Goal: Use online tool/utility: Use online tool/utility

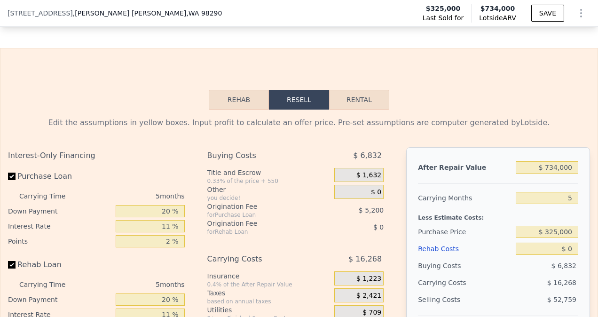
scroll to position [1266, 0]
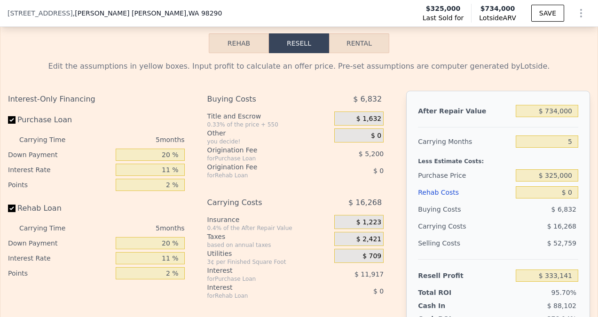
click at [244, 53] on button "Rehab" at bounding box center [239, 43] width 60 height 20
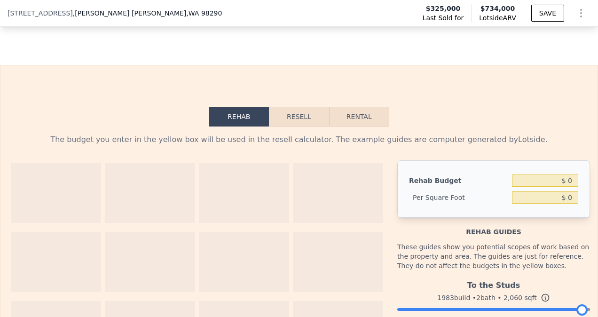
scroll to position [1172, 0]
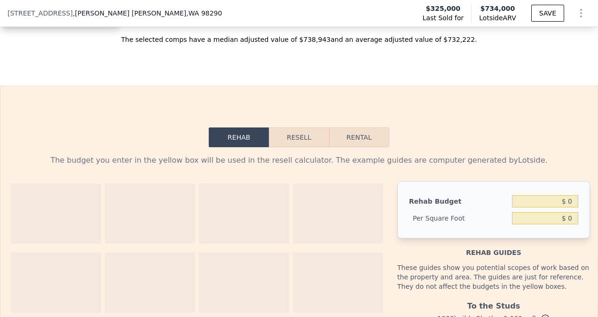
click at [305, 147] on button "Resell" at bounding box center [299, 137] width 60 height 20
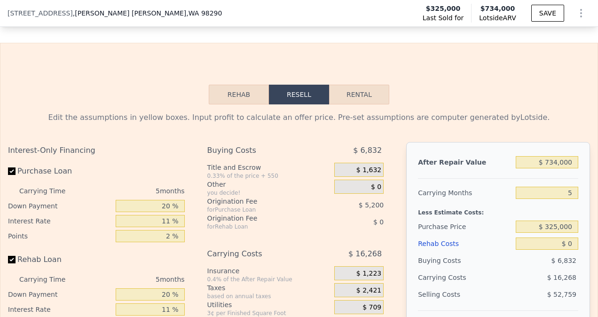
scroll to position [1266, 0]
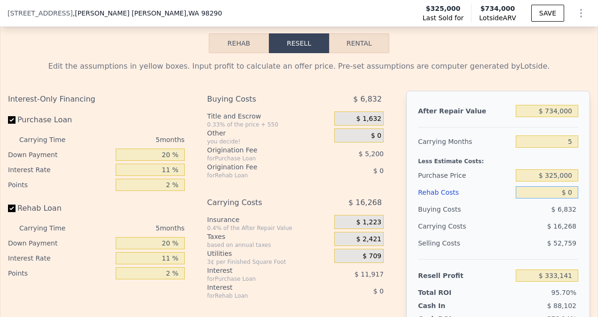
drag, startPoint x: 543, startPoint y: 197, endPoint x: 563, endPoint y: 194, distance: 20.5
click at [543, 197] on input "$ 0" at bounding box center [547, 192] width 63 height 12
type input "$ 150"
type input "$ 332,984"
type input "$ 1,500"
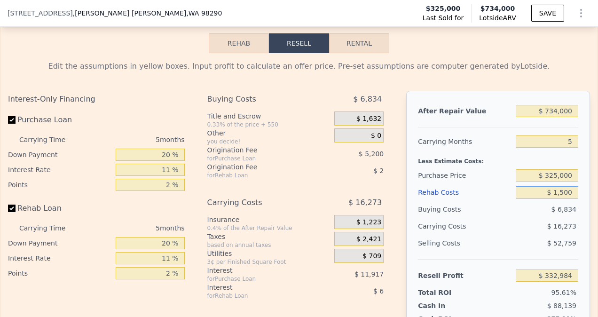
type input "$ 331,562"
type input "$ 15,000"
type input "$ 317,351"
type input "$ 150,000"
type input "$ 175,241"
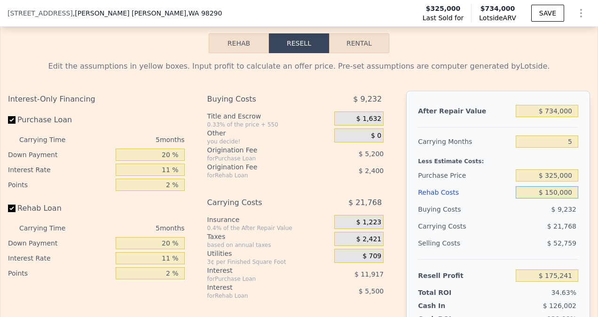
type input "$ 1,500,000"
type input "-$ 1,245,859"
type input "$ 150,000"
type input "$ 175,241"
click at [519, 144] on div "5" at bounding box center [547, 141] width 63 height 17
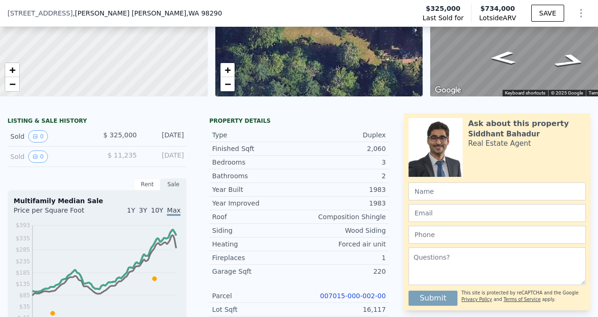
scroll to position [15, 0]
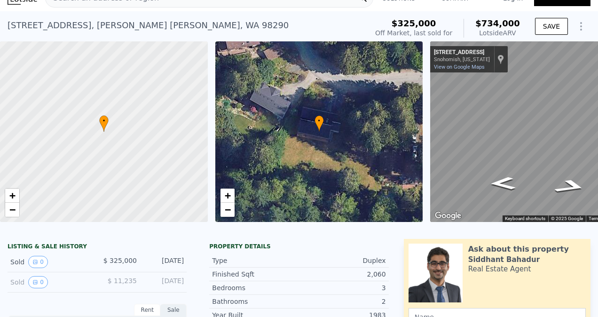
type input "$ 0"
type input "$ 333,141"
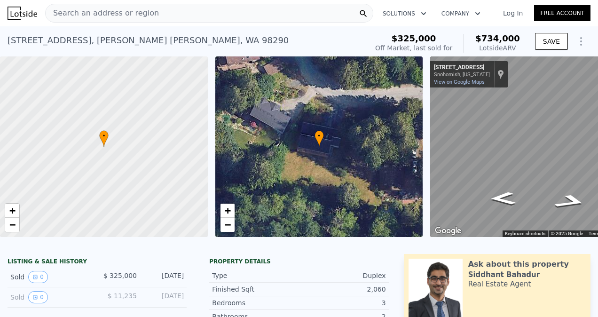
click at [158, 14] on div "Search an address or region" at bounding box center [209, 13] width 328 height 19
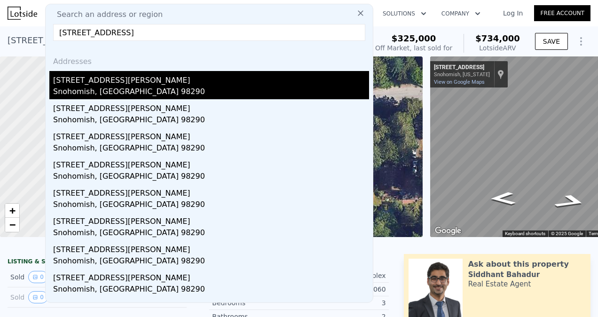
type input "[STREET_ADDRESS]"
click at [134, 87] on div "Snohomish, [GEOGRAPHIC_DATA] 98290" at bounding box center [211, 92] width 316 height 13
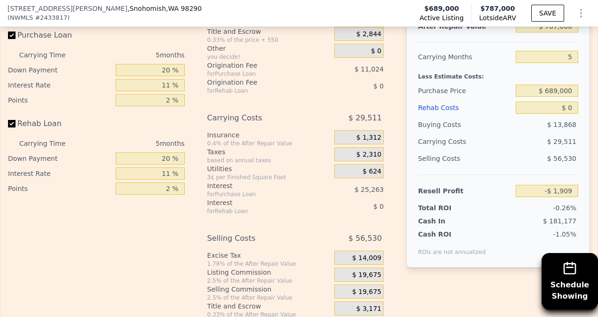
scroll to position [1548, 0]
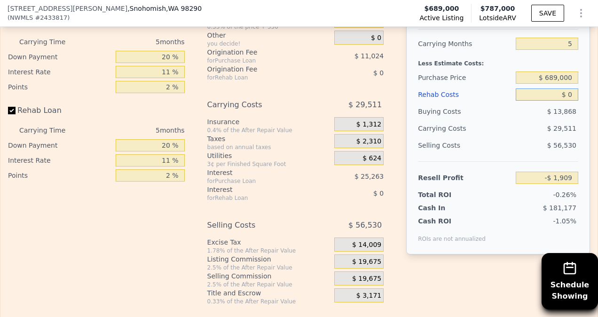
click at [536, 101] on input "$ 0" at bounding box center [547, 94] width 63 height 12
type input "$ 10"
type input "-$ 1,919"
type input "$ 150"
type input "-$ 2,066"
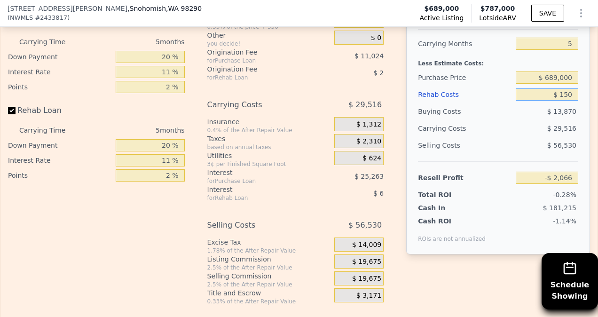
type input "$ 1,500"
type input "-$ 3,488"
type input "$ 15,000"
type input "-$ 17,699"
type input "$ 150,000"
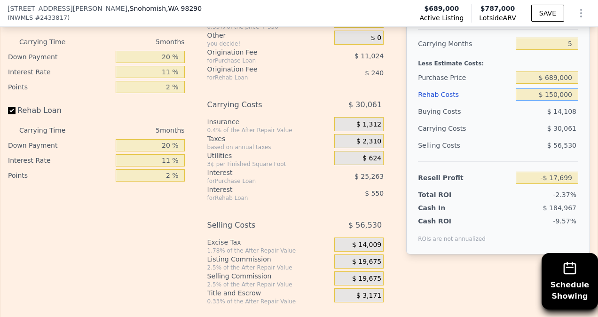
type input "-$ 159,809"
type input "$ 1,500,000"
type input "-$ 1,580,909"
type input "$ 150,000"
type input "-$ 159,809"
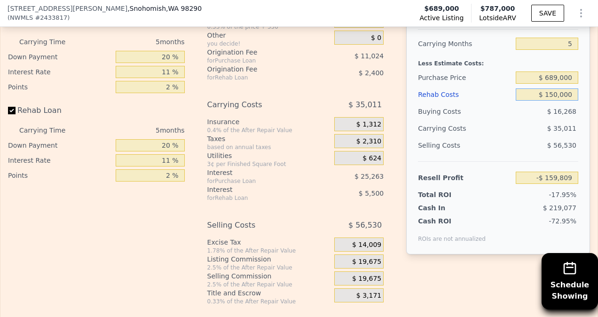
type input "$ 150,000"
click at [513, 137] on div "$ 35,011" at bounding box center [529, 128] width 98 height 17
drag, startPoint x: 565, startPoint y: 105, endPoint x: 535, endPoint y: 104, distance: 30.1
click at [535, 101] on input "$ 150,000" at bounding box center [547, 94] width 63 height 12
type input "$ 50"
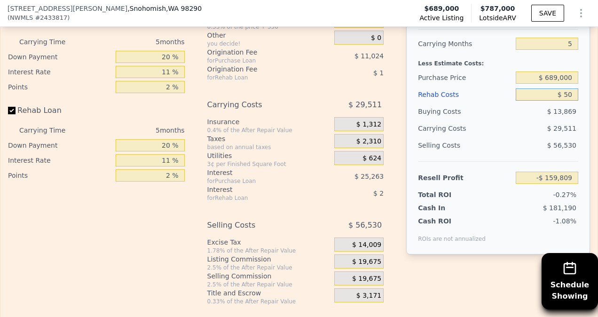
type input "-$ 1,960"
type input "$ 500"
type input "-$ 2,437"
type input "$ 5,000"
type input "-$ 7,174"
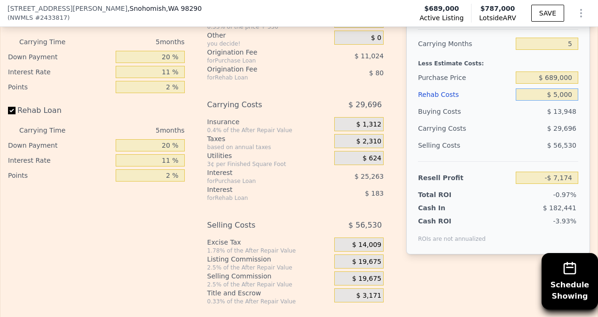
type input "$ 50,000"
type input "-$ 54,544"
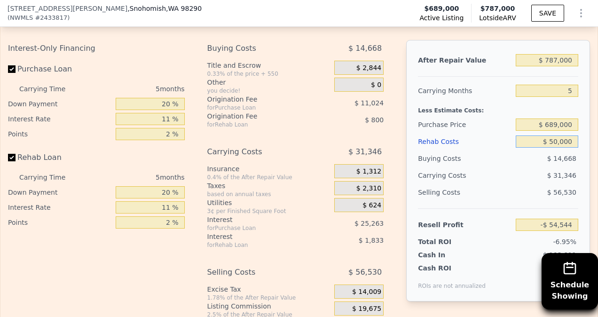
type input "$ 50,000"
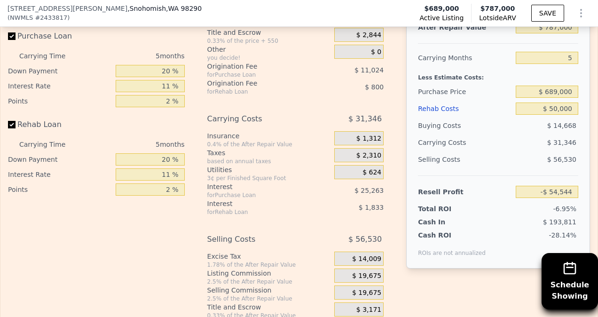
scroll to position [1548, 0]
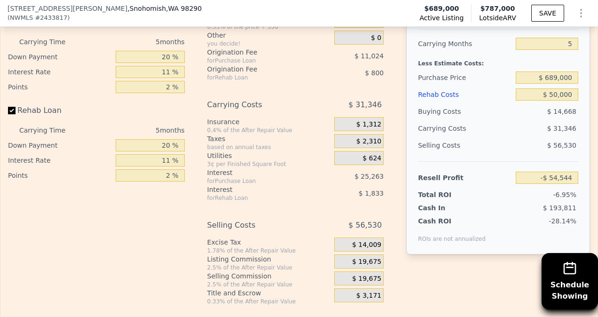
click at [481, 212] on div "Cash In $ 193,811" at bounding box center [498, 205] width 160 height 13
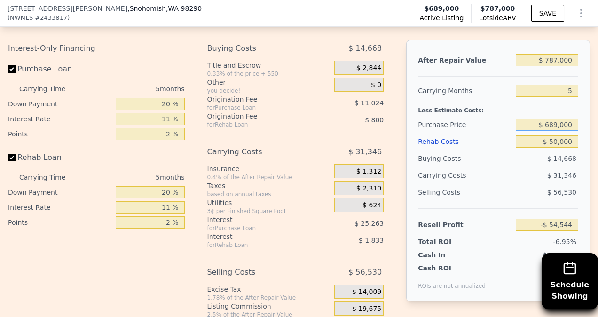
drag, startPoint x: 564, startPoint y: 136, endPoint x: 544, endPoint y: 135, distance: 20.7
click at [544, 131] on input "$ 689,000" at bounding box center [547, 125] width 63 height 12
click at [518, 183] on div "$ 31,346" at bounding box center [529, 175] width 98 height 17
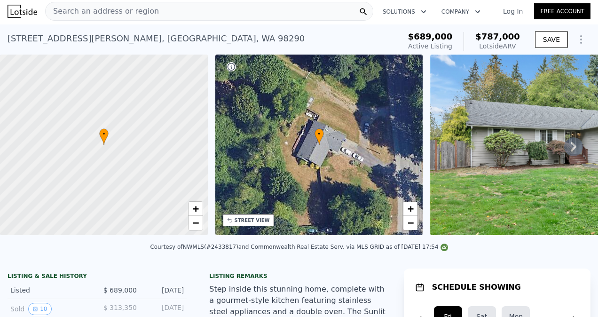
scroll to position [0, 0]
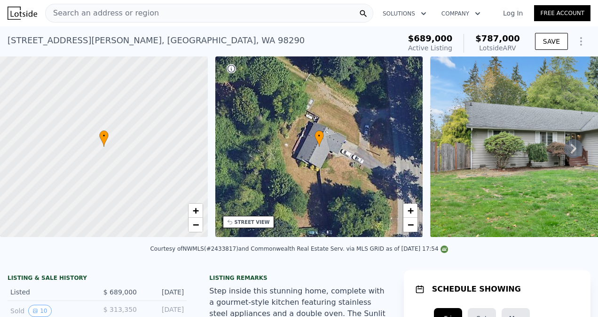
click at [156, 7] on div "Search an address or region" at bounding box center [209, 13] width 328 height 19
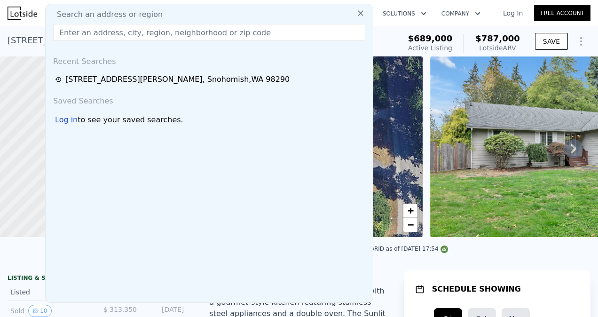
click at [216, 34] on input "text" at bounding box center [209, 32] width 312 height 17
paste input "[STREET_ADDRESS]"
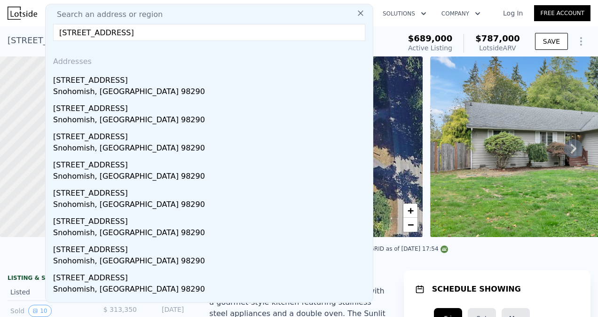
type input "[STREET_ADDRESS]"
click at [111, 94] on div "Snohomish, [GEOGRAPHIC_DATA] 98290" at bounding box center [211, 92] width 316 height 13
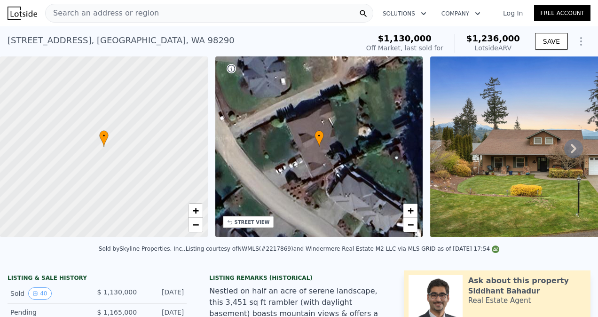
click at [163, 17] on div "Search an address or region" at bounding box center [209, 13] width 328 height 19
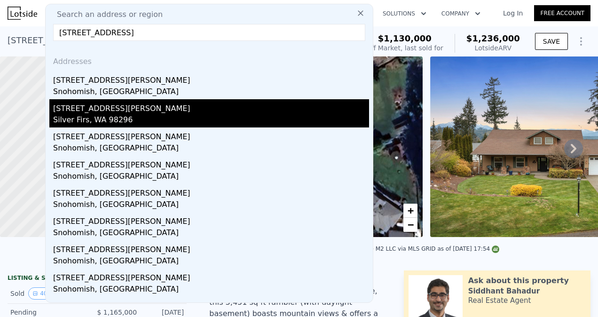
type input "[STREET_ADDRESS]"
click at [134, 114] on div "Silver Firs, WA 98296" at bounding box center [211, 120] width 316 height 13
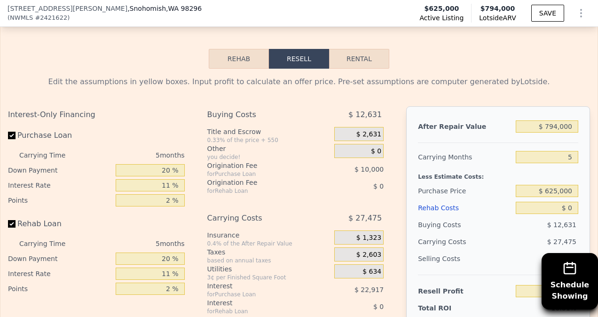
scroll to position [1501, 0]
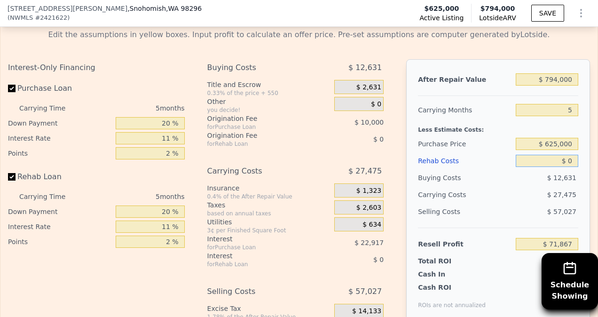
click at [546, 166] on input "$ 0" at bounding box center [547, 161] width 63 height 12
click at [547, 150] on input "$ 625,000" at bounding box center [547, 144] width 63 height 12
click at [553, 150] on input "$ 625,000" at bounding box center [547, 144] width 63 height 12
type input "$ 600,000"
click at [480, 198] on div "$ 27,475" at bounding box center [529, 194] width 98 height 17
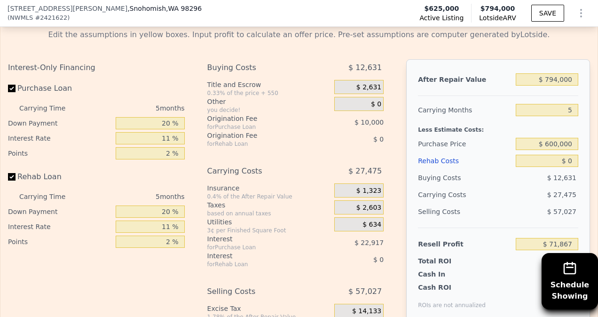
type input "$ 98,265"
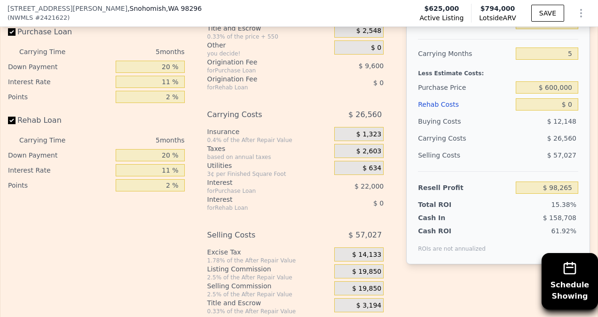
scroll to position [1548, 0]
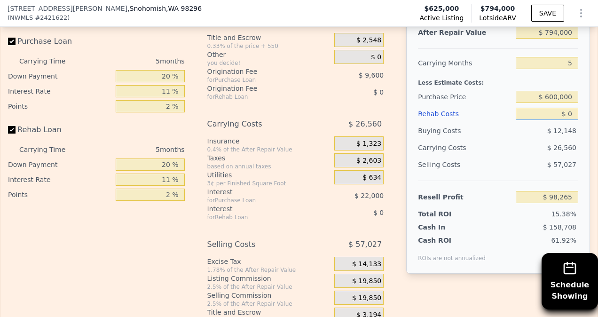
click at [559, 120] on input "$ 0" at bounding box center [547, 114] width 63 height 12
type input "$ 10"
type input "$ 98,255"
type input "$ 150"
type input "$ 98,108"
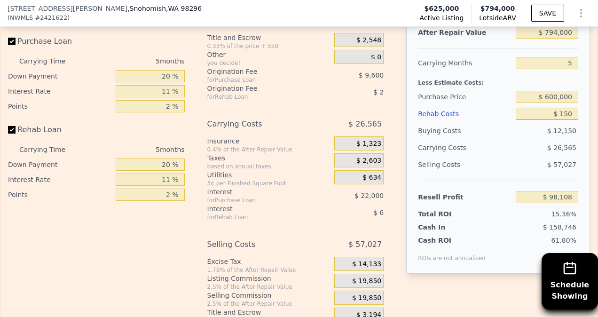
type input "$ 1,500"
type input "$ 96,686"
type input "$ 15,000"
type input "$ 82,475"
type input "$ 150,000"
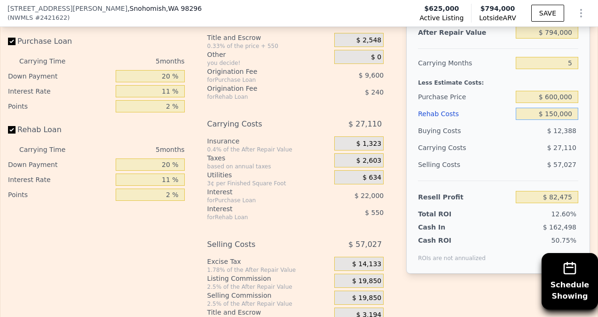
type input "-$ 59,635"
click at [516, 173] on div "$ 57,027" at bounding box center [547, 164] width 63 height 17
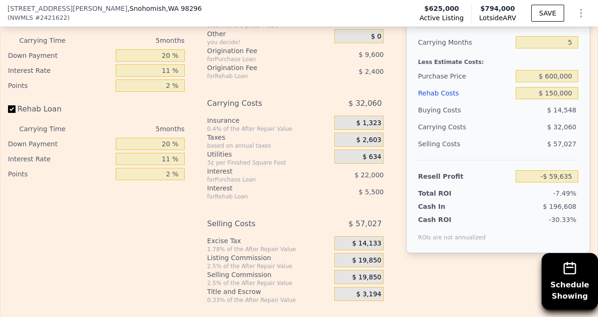
scroll to position [1595, 0]
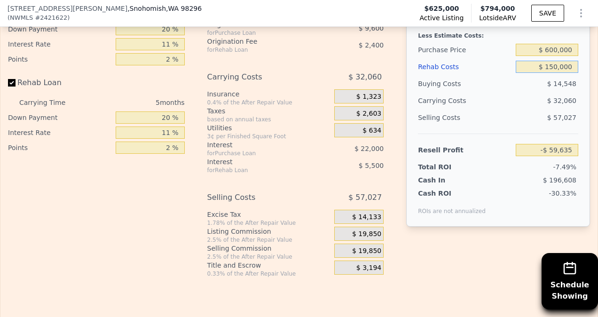
click at [549, 73] on input "$ 150,000" at bounding box center [547, 67] width 63 height 12
click at [547, 73] on input "$ 150,000" at bounding box center [547, 67] width 63 height 12
type input "$ 50,000"
type input "$ 45,630"
type input "$ 50,000"
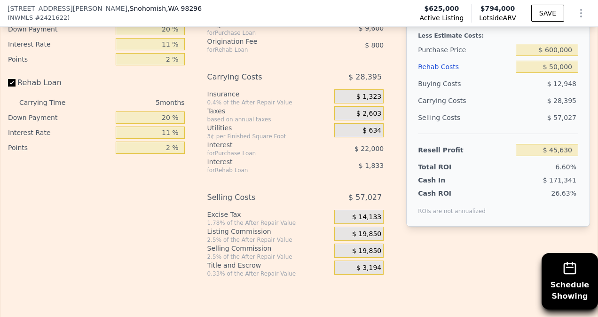
click at [513, 134] on div "Selling Costs $ 57,027" at bounding box center [498, 121] width 160 height 24
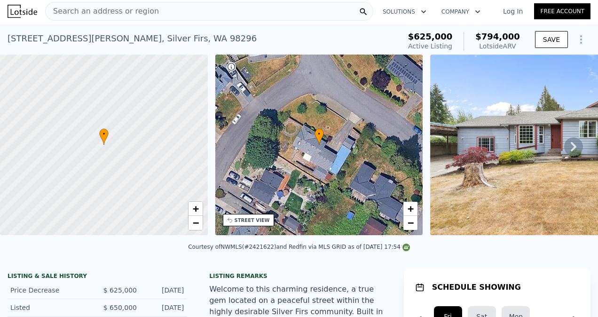
scroll to position [0, 0]
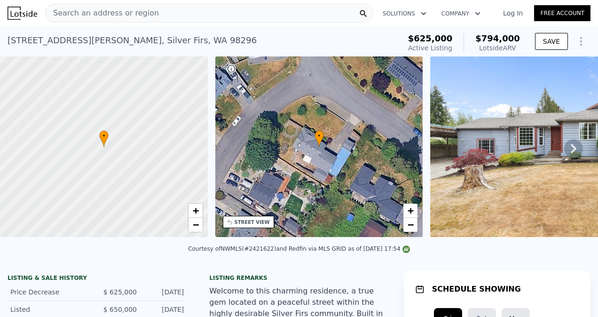
click at [157, 8] on div "Search an address or region" at bounding box center [209, 13] width 328 height 19
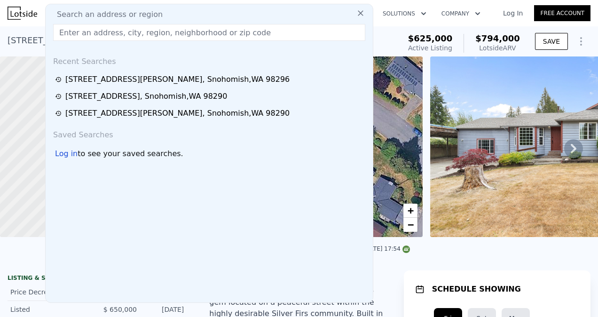
type input "[STREET_ADDRESS]"
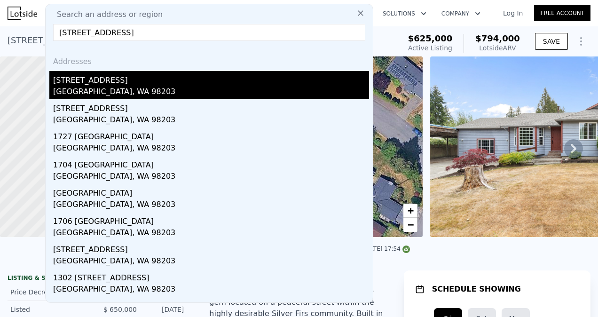
type input "$ 0"
type input "$ 71,867"
type input "[STREET_ADDRESS]"
click at [135, 86] on div "[GEOGRAPHIC_DATA], WA 98203" at bounding box center [211, 92] width 316 height 13
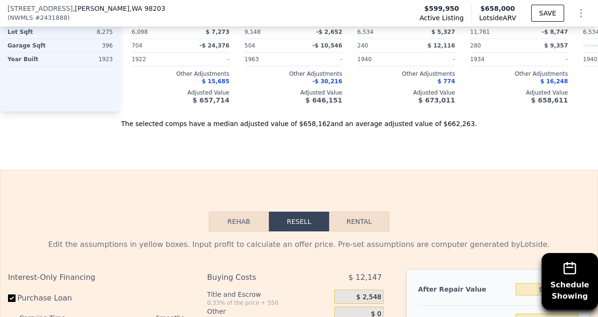
scroll to position [1595, 0]
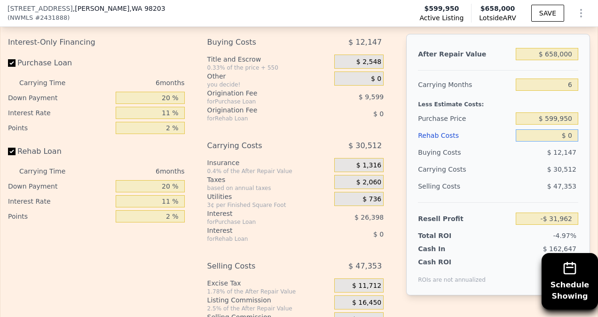
click at [551, 132] on input "$ 0" at bounding box center [547, 135] width 63 height 12
type input "$ 150"
type input "-$ 32,120"
type input "$ 1,500"
type input "-$ 33,552"
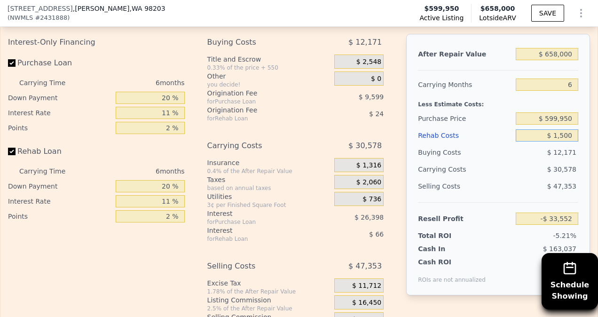
type input "$ 15,000"
type input "-$ 47,862"
type input "$ 150,000"
type input "-$ 190,962"
click at [477, 184] on div "Selling Costs" at bounding box center [465, 186] width 94 height 17
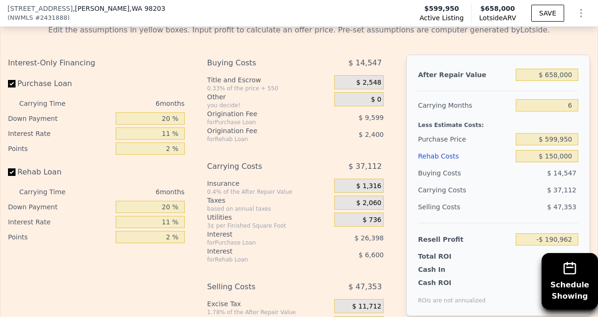
scroll to position [1548, 0]
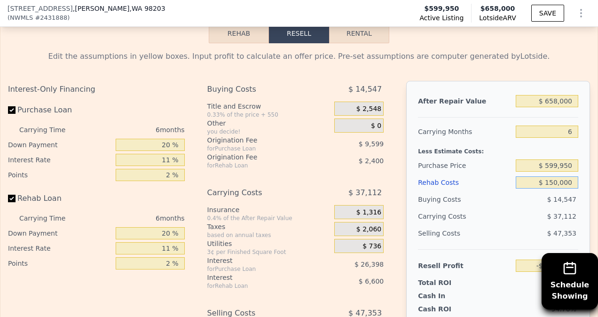
click at [547, 177] on input "$ 150,000" at bounding box center [547, 182] width 63 height 12
click at [547, 179] on input "$ 150,000" at bounding box center [547, 182] width 63 height 12
type input "$ 50,000"
type input "-$ 84,964"
type input "$ 50,000"
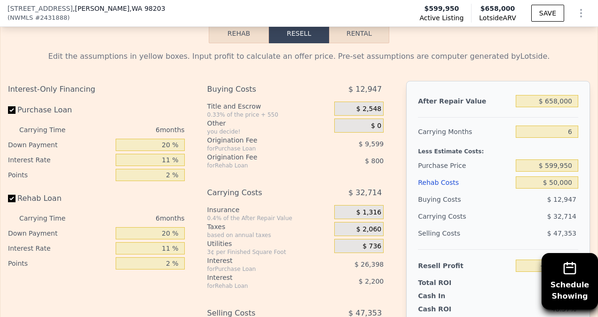
click at [546, 201] on div "$ 12,947" at bounding box center [547, 199] width 63 height 17
click at [460, 181] on div "Rehab Costs" at bounding box center [465, 182] width 94 height 17
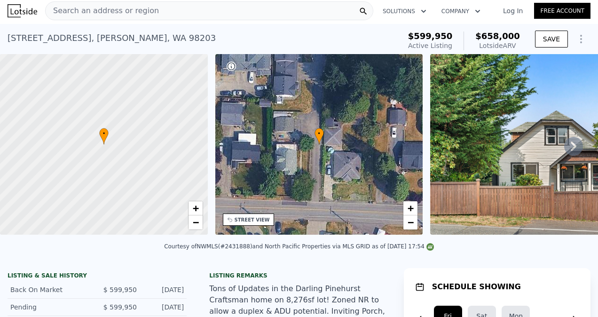
scroll to position [0, 0]
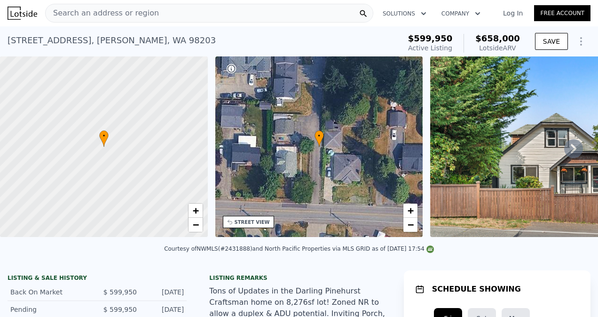
click at [157, 14] on div "Search an address or region" at bounding box center [209, 13] width 328 height 19
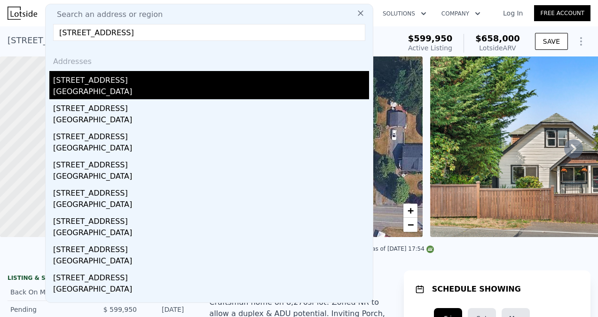
type input "[STREET_ADDRESS]"
click at [123, 88] on div "[GEOGRAPHIC_DATA]" at bounding box center [211, 92] width 316 height 13
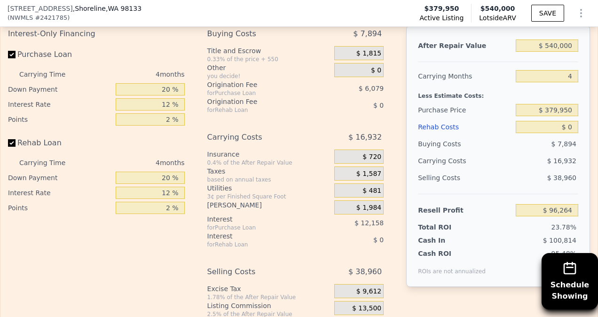
scroll to position [1501, 0]
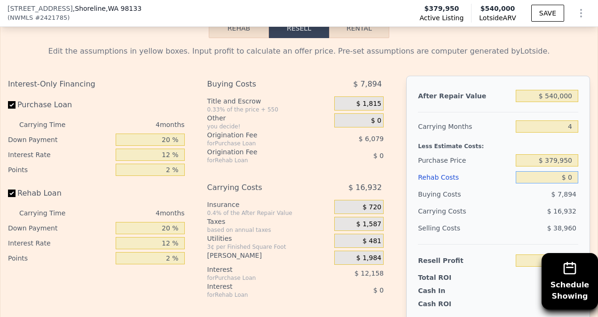
click at [562, 183] on input "$ 0" at bounding box center [547, 177] width 63 height 12
type input "$ 50"
type input "$ 96,213"
type input "$ 5,000"
type input "$ 91,024"
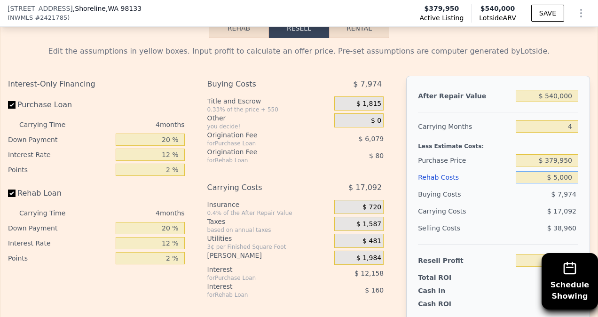
type input "$ 50,000"
type input "$ 43,864"
type input "$ 50,000"
click at [477, 203] on div "Buying Costs" at bounding box center [465, 194] width 94 height 17
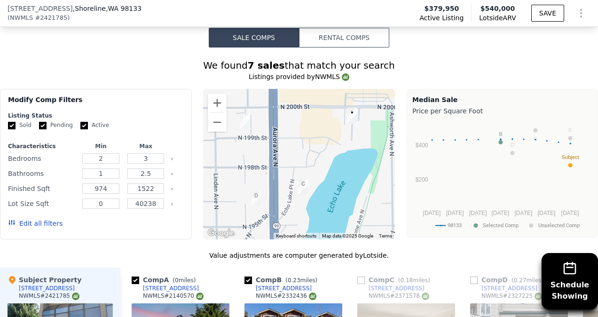
scroll to position [796, 0]
